Goal: Navigation & Orientation: Find specific page/section

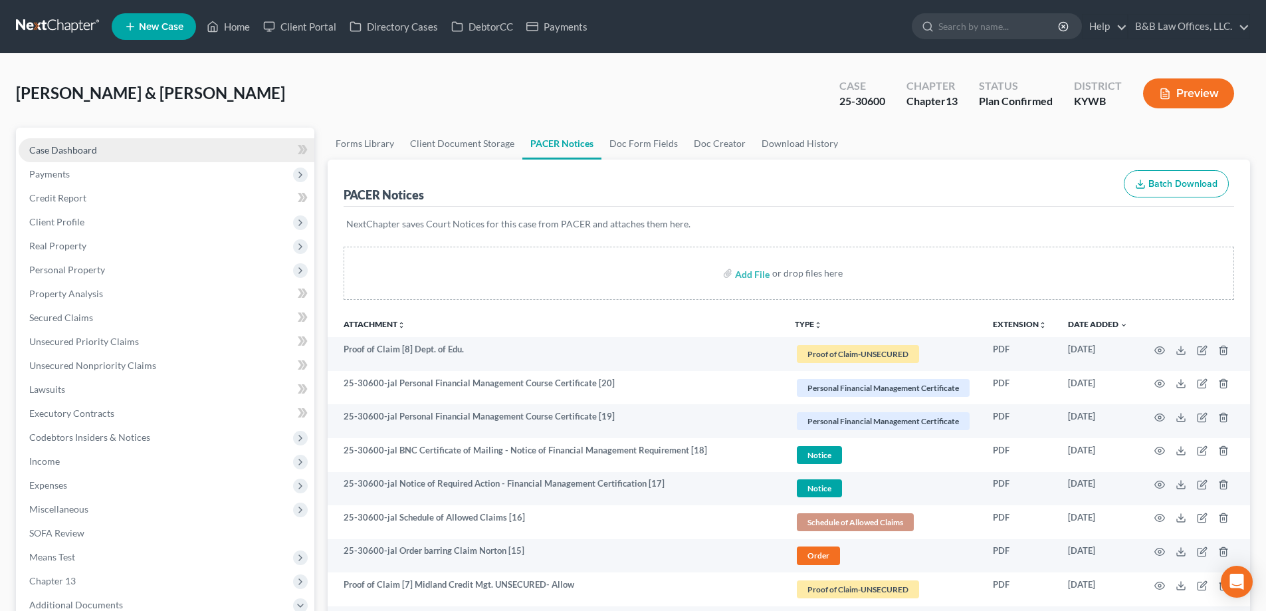
click at [95, 151] on span "Case Dashboard" at bounding box center [63, 149] width 68 height 11
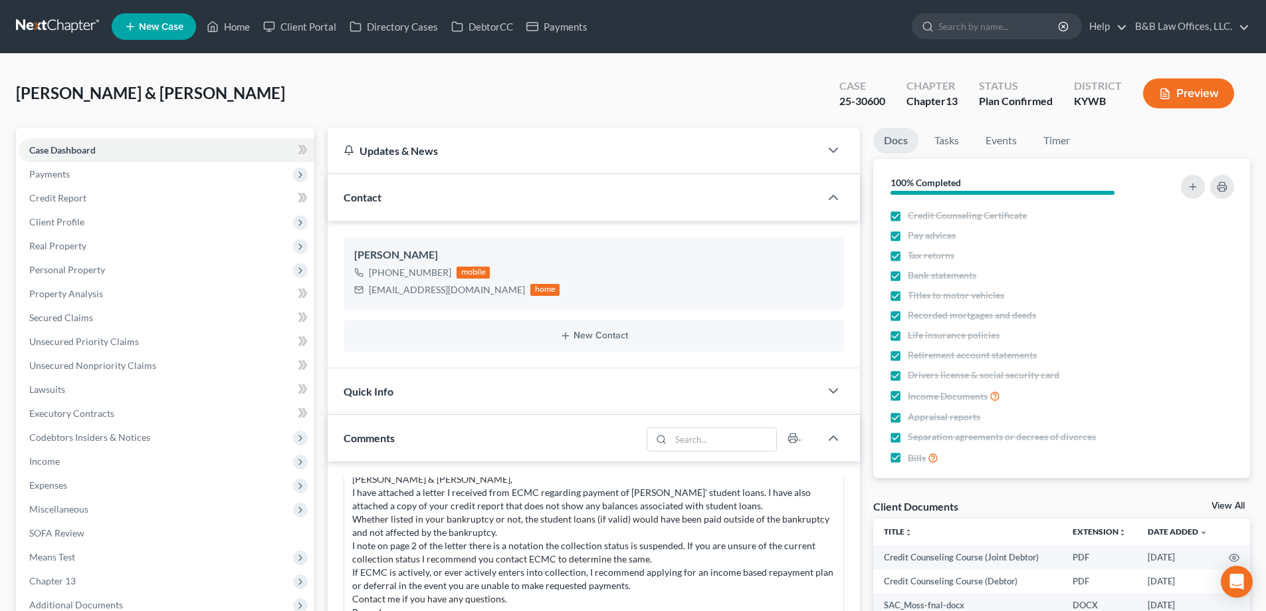
scroll to position [10183, 0]
click at [241, 27] on link "Home" at bounding box center [228, 27] width 56 height 24
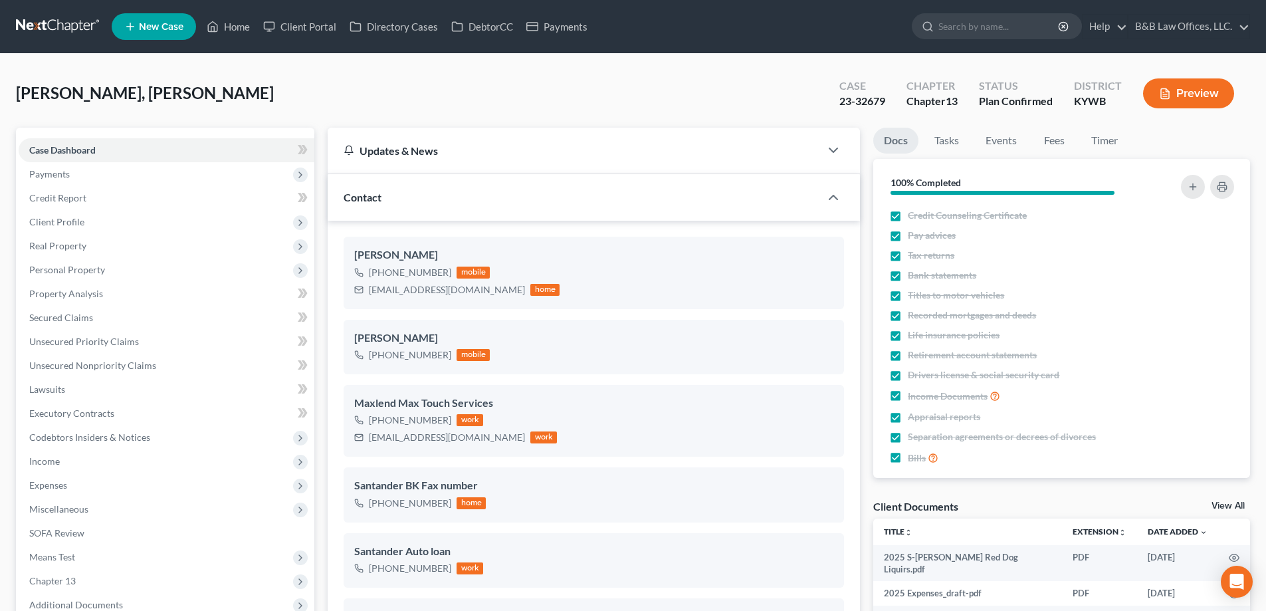
select select "13"
select select "2"
select select "0"
